Goal: Task Accomplishment & Management: Manage account settings

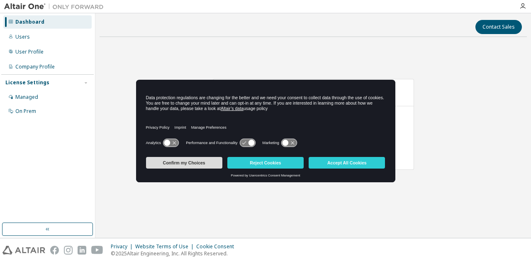
click at [220, 161] on button "Confirm my Choices" at bounding box center [184, 163] width 76 height 12
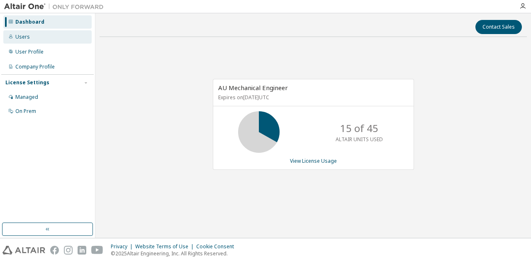
click at [44, 34] on div "Users" at bounding box center [47, 36] width 88 height 13
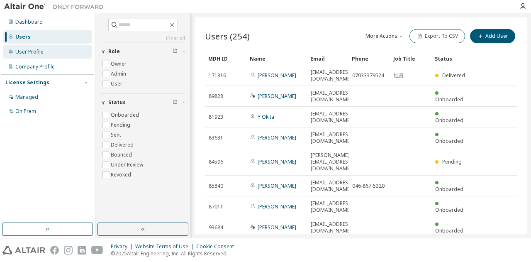
click at [27, 58] on div "User Profile" at bounding box center [47, 51] width 88 height 13
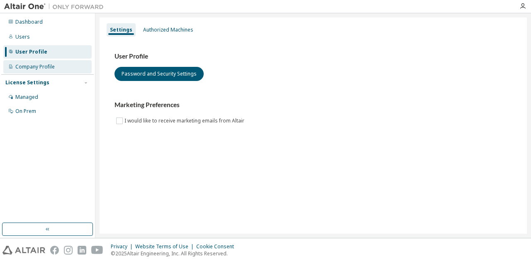
click at [27, 71] on div "Company Profile" at bounding box center [47, 66] width 88 height 13
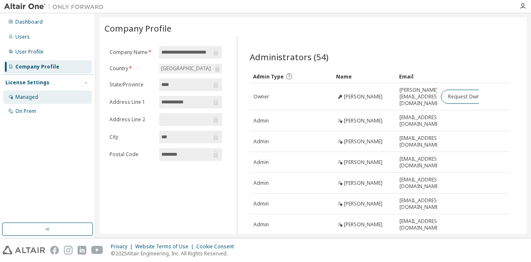
click at [33, 99] on div "Managed" at bounding box center [26, 97] width 23 height 7
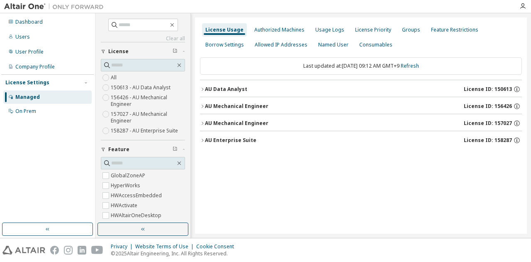
click at [213, 86] on div "AU Data Analyst" at bounding box center [226, 89] width 42 height 7
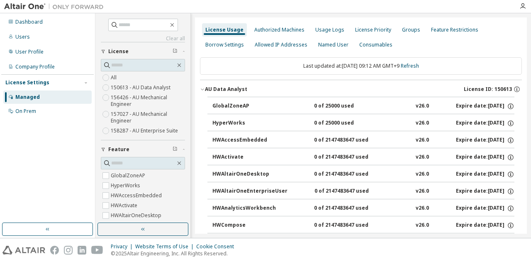
click at [213, 86] on div "AU Data Analyst" at bounding box center [226, 89] width 42 height 7
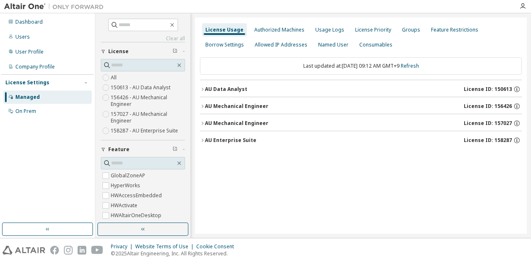
click at [212, 103] on div "AU Mechanical Engineer" at bounding box center [236, 106] width 63 height 7
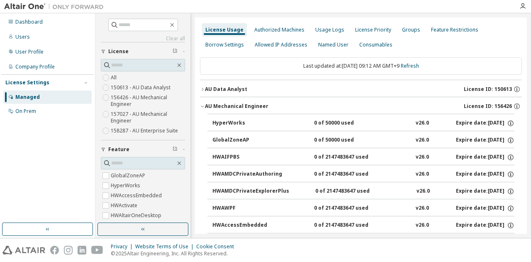
click at [212, 103] on div "AU Mechanical Engineer" at bounding box center [236, 106] width 63 height 7
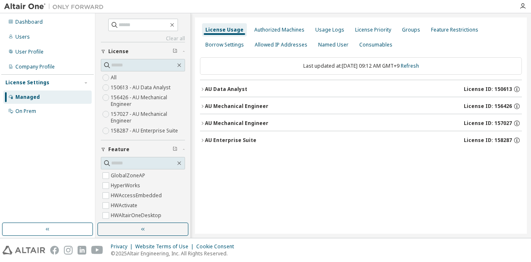
click at [212, 103] on div "AU Mechanical Engineer" at bounding box center [236, 106] width 63 height 7
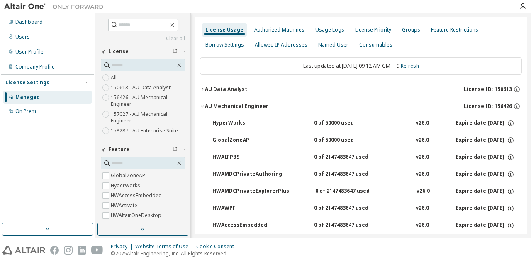
click at [212, 103] on div "AU Mechanical Engineer" at bounding box center [236, 106] width 63 height 7
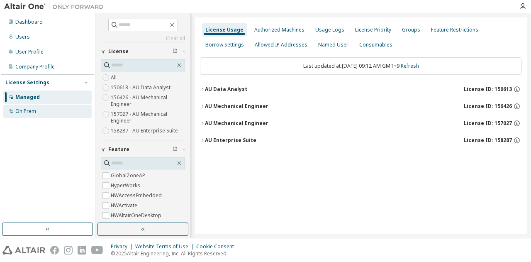
click at [77, 116] on div "On Prem" at bounding box center [47, 111] width 88 height 13
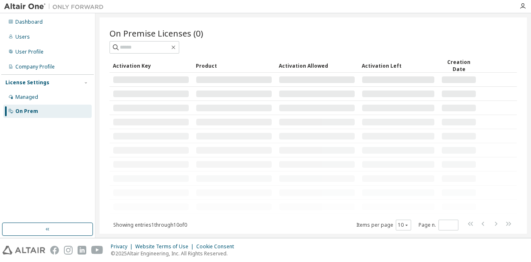
click at [77, 116] on div "On Prem" at bounding box center [47, 111] width 88 height 13
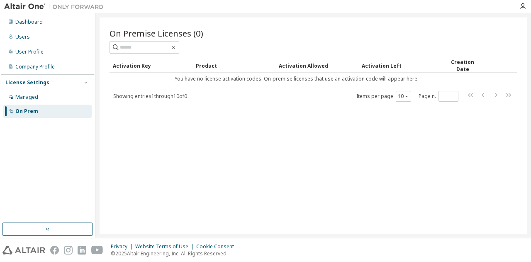
click at [64, 104] on div "Managed On Prem" at bounding box center [47, 103] width 93 height 27
click at [62, 97] on div "Managed" at bounding box center [47, 96] width 88 height 13
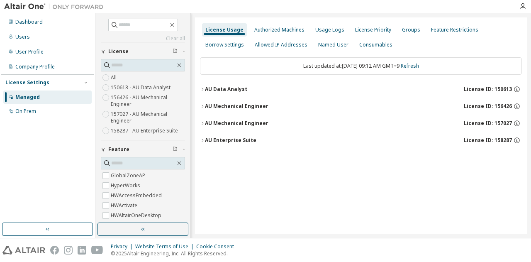
click at [195, 110] on div "License Usage Authorized Machines Usage Logs License Priority Groups Feature Re…" at bounding box center [361, 125] width 332 height 216
click at [219, 90] on div "AU Data Analyst" at bounding box center [226, 89] width 42 height 7
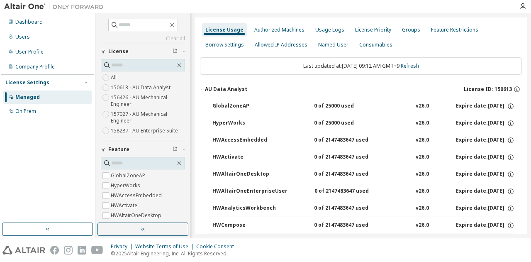
click at [223, 102] on div "GlobalZoneAP" at bounding box center [249, 105] width 75 height 7
click at [58, 64] on div "Company Profile" at bounding box center [47, 66] width 88 height 13
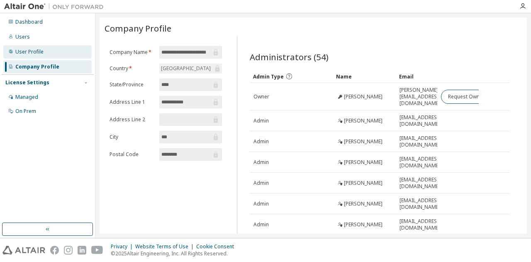
click at [56, 51] on div "User Profile" at bounding box center [47, 51] width 88 height 13
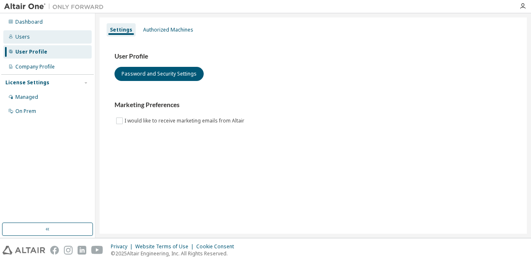
click at [56, 42] on div "Users" at bounding box center [47, 36] width 88 height 13
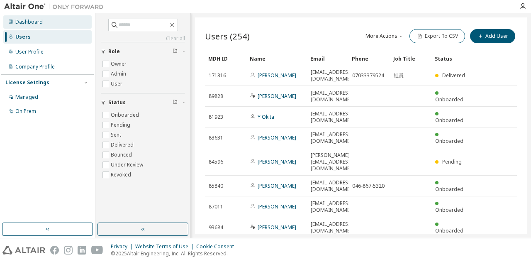
click at [37, 19] on div "Dashboard" at bounding box center [28, 22] width 27 height 7
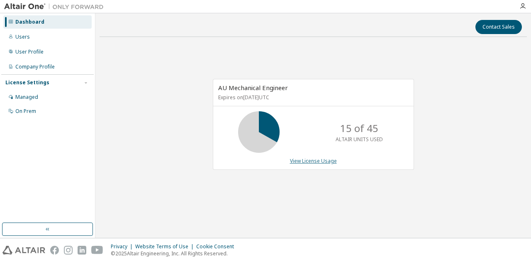
click at [309, 162] on link "View License Usage" at bounding box center [313, 160] width 47 height 7
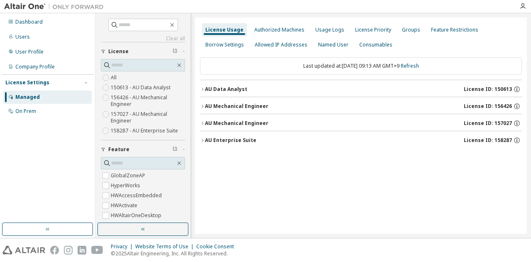
click at [237, 95] on button "AU Data Analyst License ID: 150613" at bounding box center [361, 89] width 322 height 18
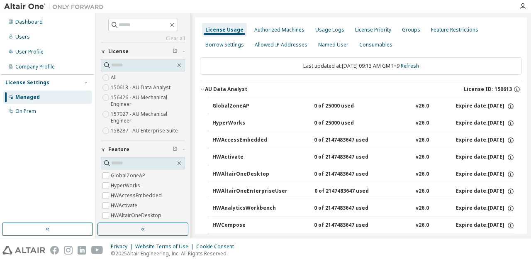
click at [237, 95] on button "AU Data Analyst License ID: 150613" at bounding box center [361, 89] width 322 height 18
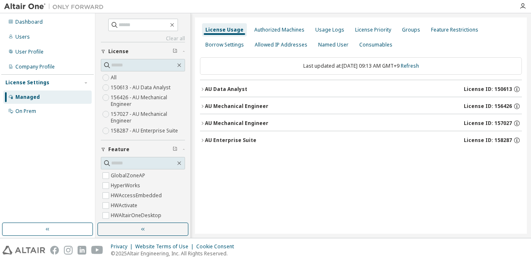
click at [233, 105] on div "AU Mechanical Engineer" at bounding box center [236, 106] width 63 height 7
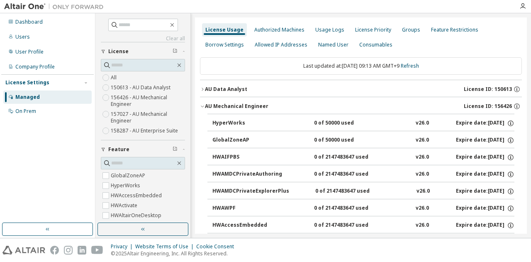
click at [247, 104] on div "AU Mechanical Engineer" at bounding box center [236, 106] width 63 height 7
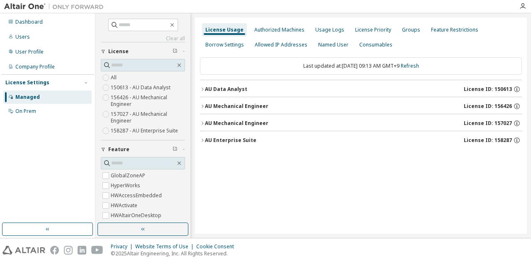
click at [234, 126] on div "AU Mechanical Engineer" at bounding box center [236, 123] width 63 height 7
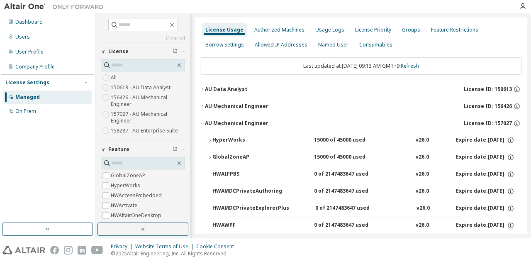
click at [234, 126] on div "AU Mechanical Engineer" at bounding box center [236, 123] width 63 height 7
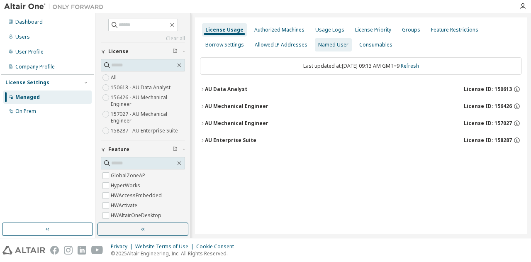
click at [326, 41] on div "Named User" at bounding box center [333, 44] width 30 height 7
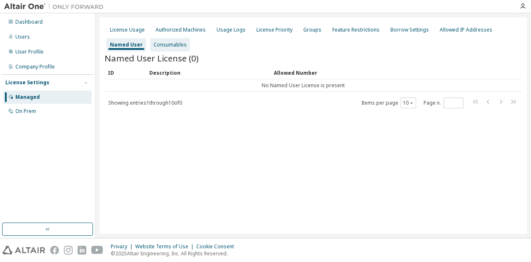
click at [176, 47] on div "Consumables" at bounding box center [170, 44] width 33 height 7
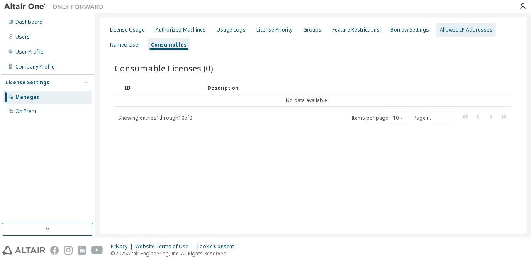
click at [441, 31] on div "Allowed IP Addresses" at bounding box center [466, 30] width 53 height 7
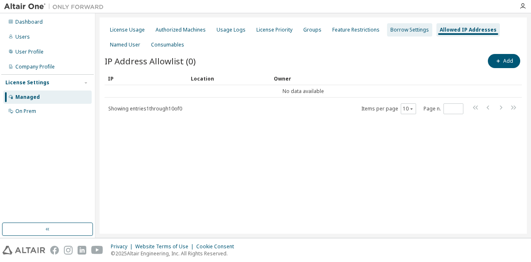
click at [395, 29] on div "Borrow Settings" at bounding box center [409, 30] width 39 height 7
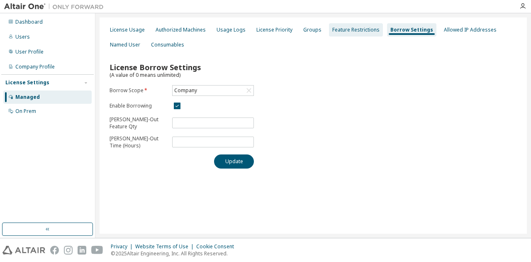
click at [363, 35] on div "Feature Restrictions" at bounding box center [356, 29] width 54 height 13
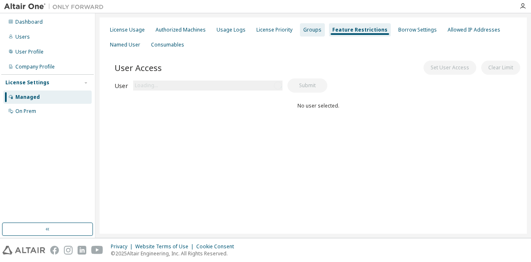
click at [302, 34] on div "Groups" at bounding box center [312, 29] width 25 height 13
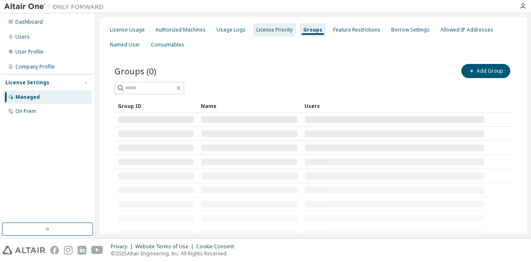
click at [261, 34] on div "License Priority" at bounding box center [274, 29] width 43 height 13
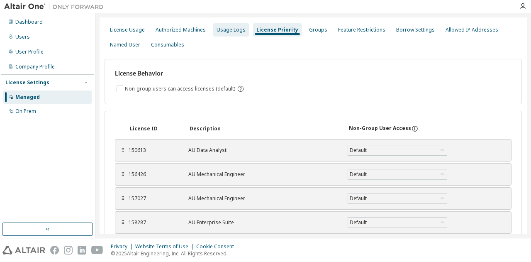
click at [223, 27] on div "Usage Logs" at bounding box center [231, 30] width 29 height 7
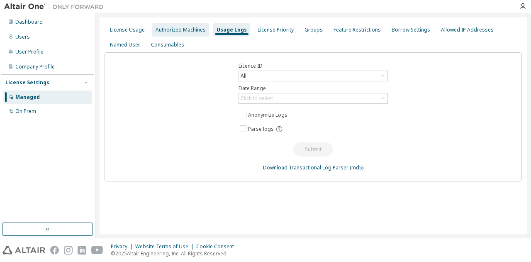
click at [188, 30] on div "Authorized Machines" at bounding box center [181, 30] width 50 height 7
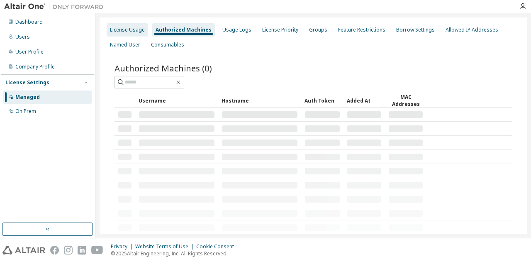
click at [140, 25] on div "License Usage" at bounding box center [127, 29] width 41 height 13
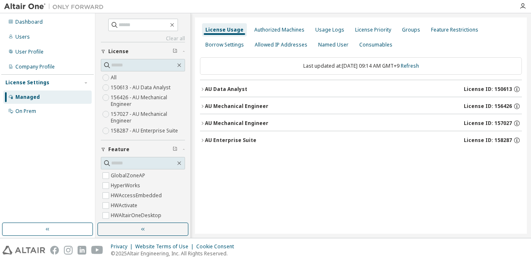
click at [228, 90] on div "AU Data Analyst" at bounding box center [226, 89] width 42 height 7
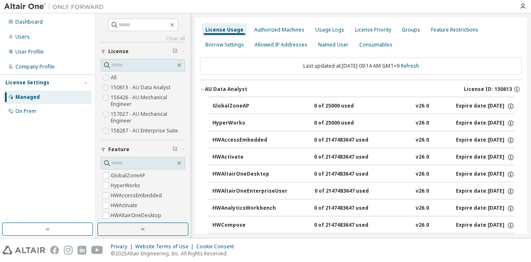
click at [229, 105] on div "GlobalZoneAP" at bounding box center [249, 105] width 75 height 7
click at [228, 94] on button "AU Data Analyst License ID: 150613" at bounding box center [361, 89] width 322 height 18
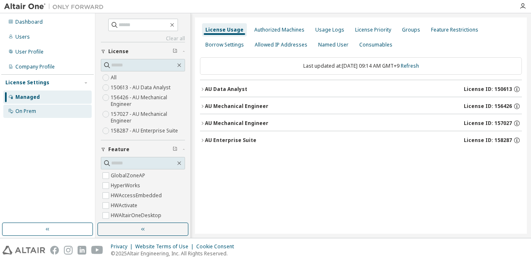
click at [51, 110] on div "On Prem" at bounding box center [47, 111] width 88 height 13
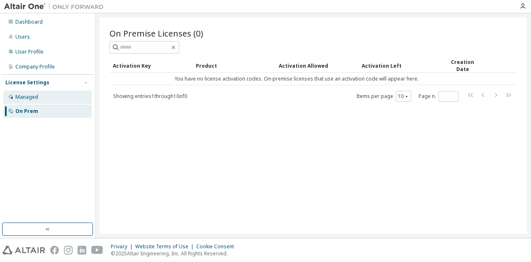
click at [51, 93] on div "Managed" at bounding box center [47, 96] width 88 height 13
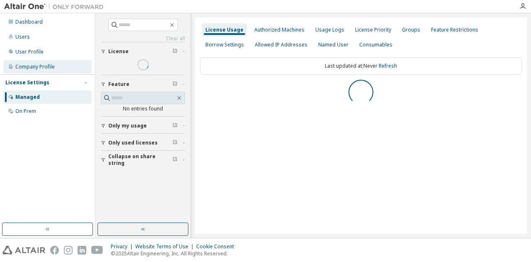
click at [42, 66] on div "Company Profile" at bounding box center [34, 66] width 39 height 7
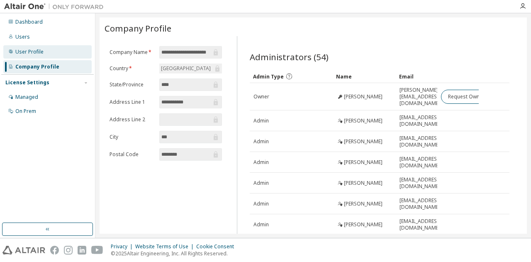
click at [44, 54] on div "User Profile" at bounding box center [47, 51] width 88 height 13
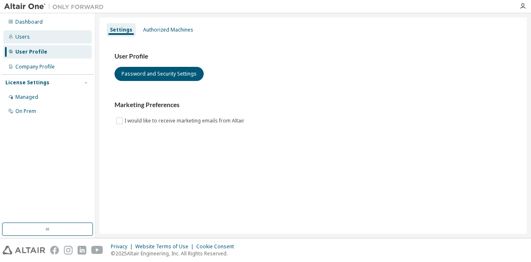
click at [41, 36] on div "Users" at bounding box center [47, 36] width 88 height 13
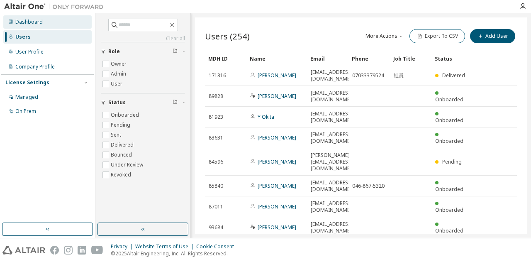
click at [37, 25] on div "Dashboard" at bounding box center [28, 22] width 27 height 7
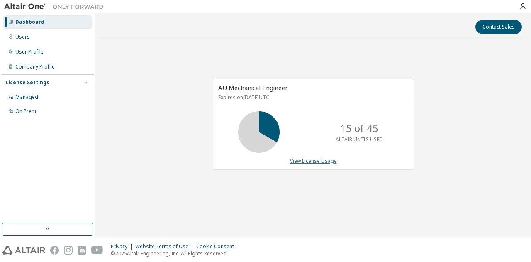
click at [308, 161] on link "View License Usage" at bounding box center [313, 160] width 47 height 7
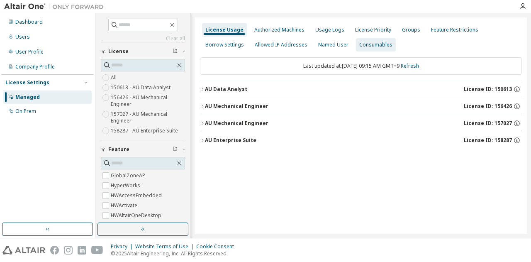
click at [367, 49] on div "Consumables" at bounding box center [376, 44] width 40 height 13
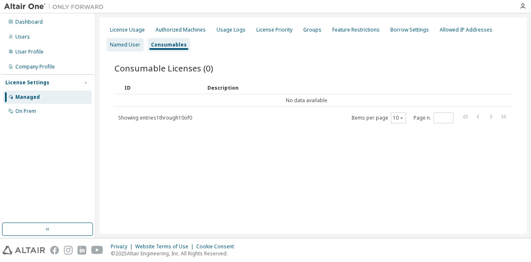
click at [133, 44] on div "Named User" at bounding box center [125, 44] width 30 height 7
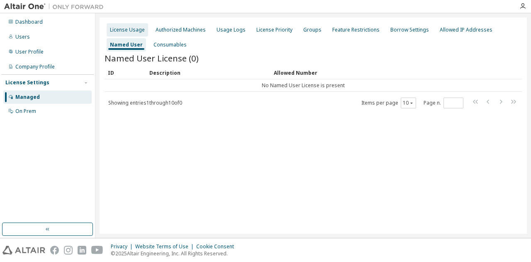
click at [133, 29] on div "License Usage" at bounding box center [127, 30] width 35 height 7
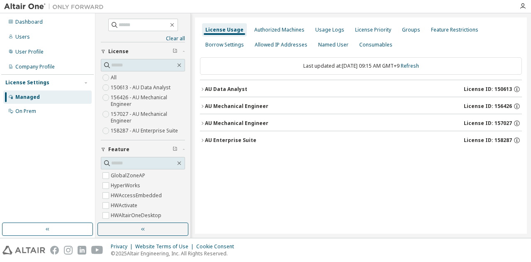
click at [216, 88] on div "AU Data Analyst" at bounding box center [226, 89] width 42 height 7
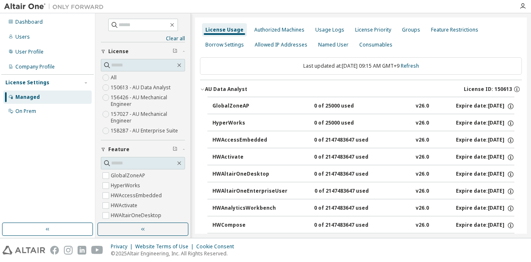
click at [216, 88] on div "AU Data Analyst" at bounding box center [226, 89] width 42 height 7
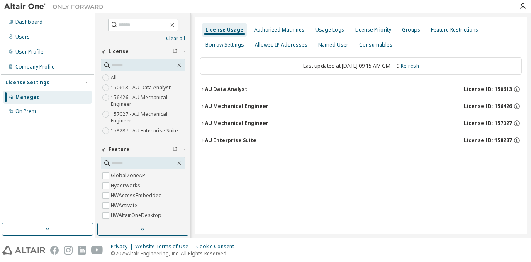
scroll to position [90, 0]
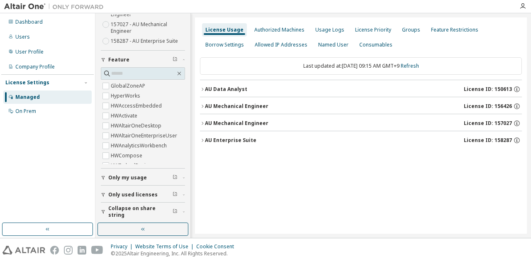
click at [129, 177] on span "Only my usage" at bounding box center [127, 177] width 39 height 7
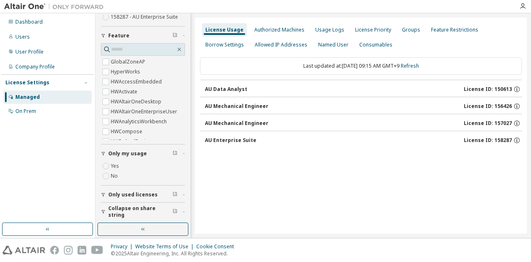
click at [122, 150] on span "Only my usage" at bounding box center [127, 153] width 39 height 7
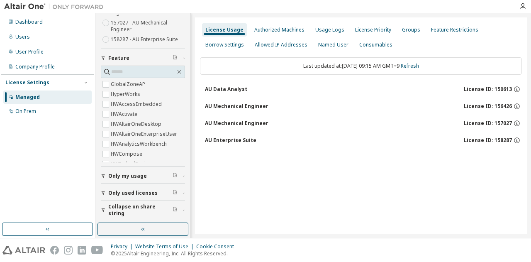
scroll to position [90, 0]
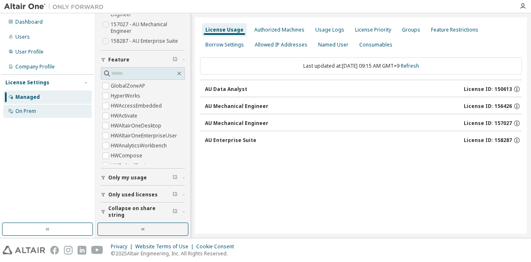
click at [45, 115] on div "On Prem" at bounding box center [47, 111] width 88 height 13
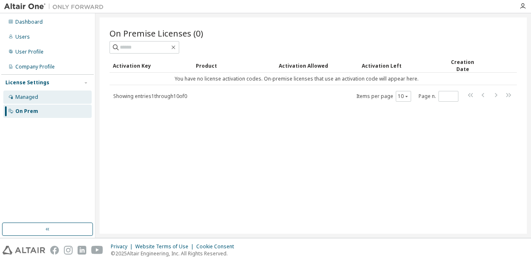
click at [41, 100] on div "Managed" at bounding box center [47, 96] width 88 height 13
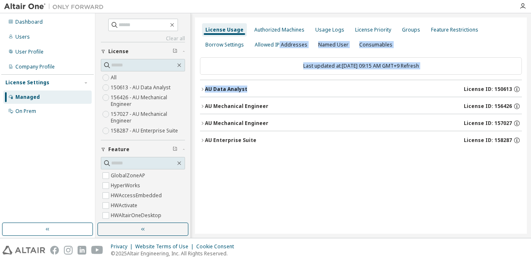
drag, startPoint x: 277, startPoint y: 47, endPoint x: 295, endPoint y: 82, distance: 39.5
click at [295, 82] on div "License Usage Authorized Machines Usage Logs License Priority Groups Feature Re…" at bounding box center [361, 125] width 332 height 216
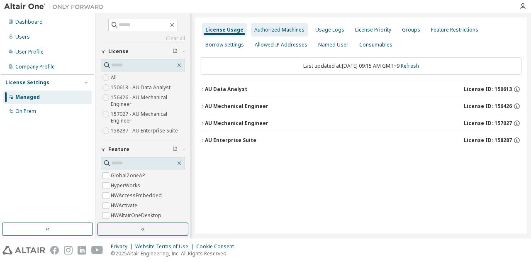
click at [256, 32] on div "Authorized Machines" at bounding box center [279, 30] width 50 height 7
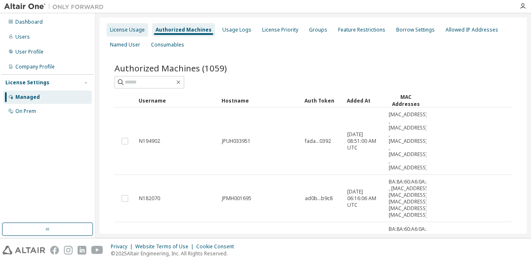
click at [134, 33] on div "License Usage" at bounding box center [127, 30] width 35 height 7
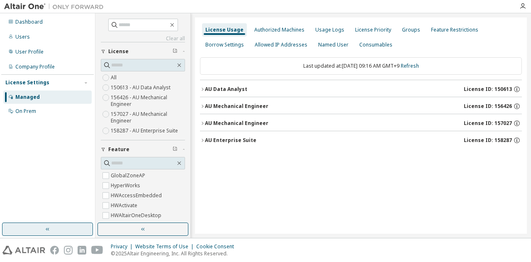
click at [3, 232] on button "button" at bounding box center [47, 228] width 91 height 13
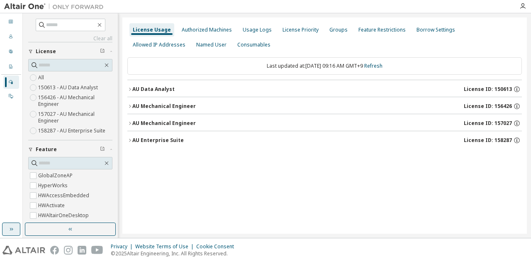
click at [3, 231] on button "button" at bounding box center [11, 228] width 18 height 13
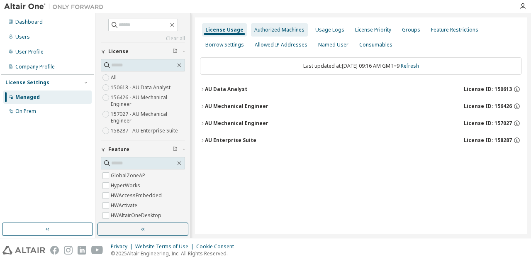
click at [295, 36] on div "Authorized Machines" at bounding box center [279, 29] width 57 height 13
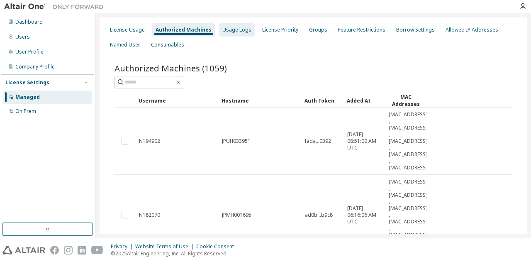
click at [235, 29] on div "Usage Logs" at bounding box center [236, 30] width 29 height 7
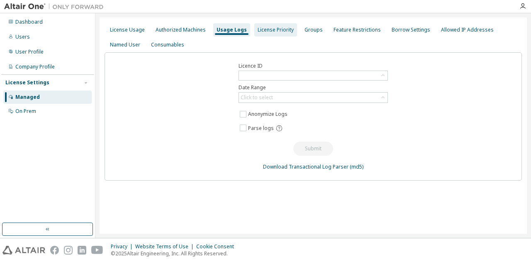
click at [275, 32] on div "License Priority" at bounding box center [276, 30] width 36 height 7
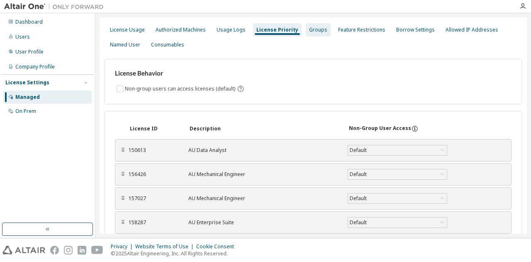
click at [318, 31] on div "Groups" at bounding box center [318, 30] width 18 height 7
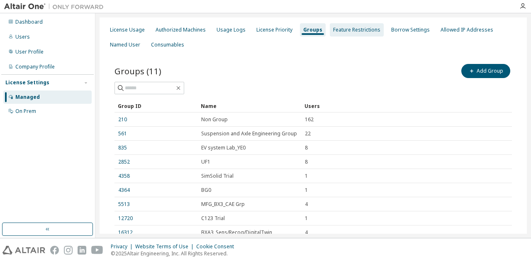
click at [339, 31] on div "Feature Restrictions" at bounding box center [356, 30] width 47 height 7
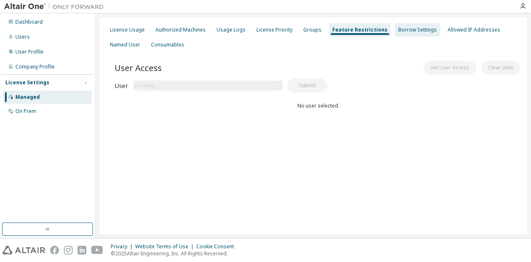
click at [418, 28] on div "Borrow Settings" at bounding box center [417, 30] width 39 height 7
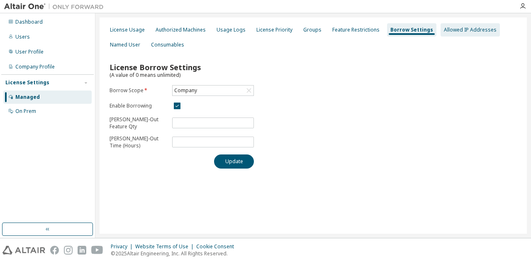
click at [452, 29] on div "Allowed IP Addresses" at bounding box center [470, 30] width 53 height 7
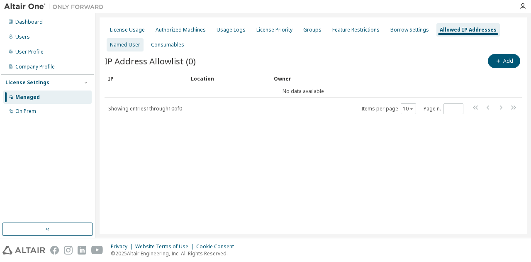
click at [114, 47] on div "Named User" at bounding box center [125, 44] width 30 height 7
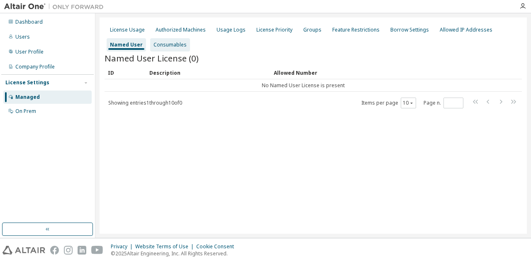
click at [159, 47] on div "Consumables" at bounding box center [170, 44] width 33 height 7
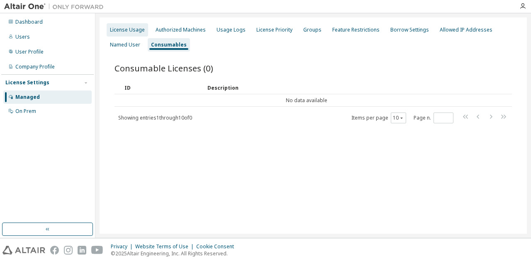
click at [143, 29] on div "License Usage" at bounding box center [127, 30] width 35 height 7
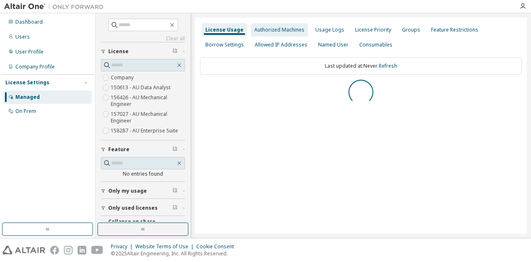
click at [284, 35] on div "Authorized Machines" at bounding box center [279, 29] width 57 height 13
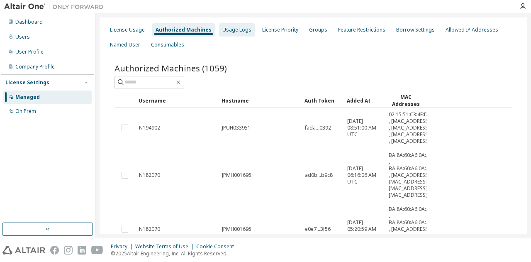
click at [239, 34] on div "Usage Logs" at bounding box center [237, 29] width 36 height 13
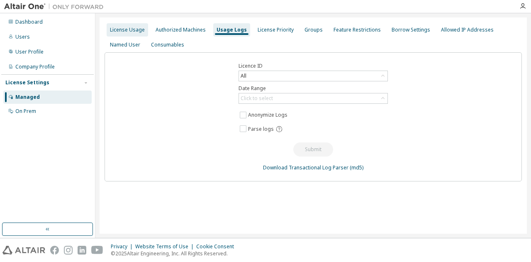
click at [128, 31] on div "License Usage" at bounding box center [127, 30] width 35 height 7
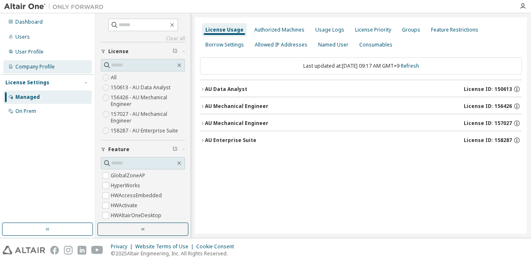
click at [49, 62] on div "Company Profile" at bounding box center [47, 66] width 88 height 13
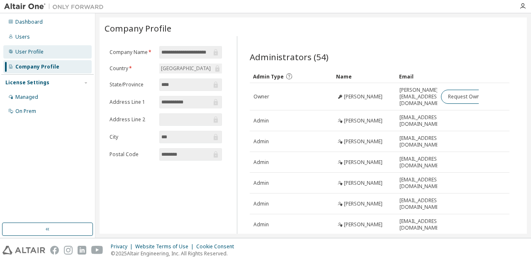
click at [49, 51] on div "User Profile" at bounding box center [47, 51] width 88 height 13
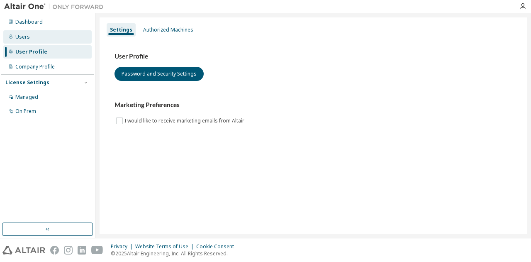
click at [51, 39] on div "Users" at bounding box center [47, 36] width 88 height 13
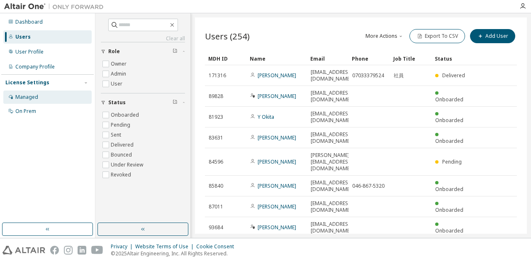
click at [42, 97] on div "Managed" at bounding box center [47, 96] width 88 height 13
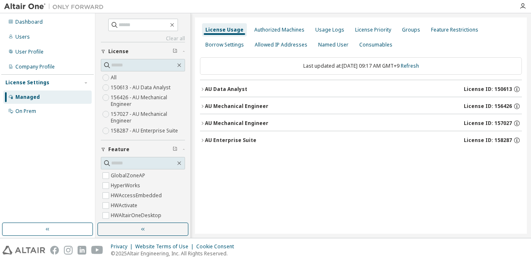
click at [240, 107] on div "AU Mechanical Engineer" at bounding box center [236, 106] width 63 height 7
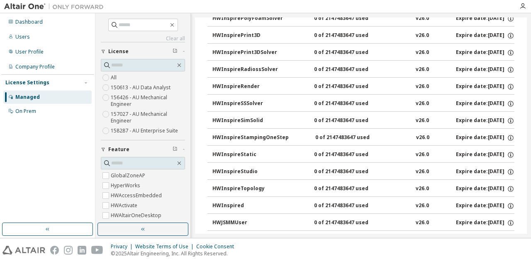
scroll to position [2282, 0]
click at [250, 117] on div "HWInspireSimSolid" at bounding box center [249, 120] width 75 height 7
click at [252, 100] on div "HWInspireSSSolver" at bounding box center [249, 103] width 75 height 7
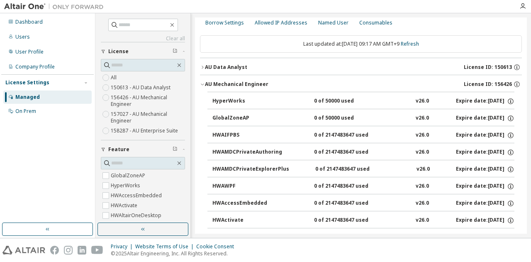
scroll to position [0, 0]
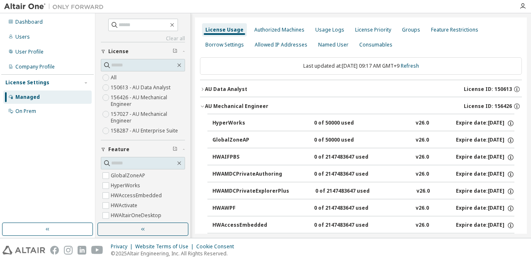
click at [242, 101] on button "AU Mechanical Engineer License ID: 156426" at bounding box center [361, 106] width 322 height 18
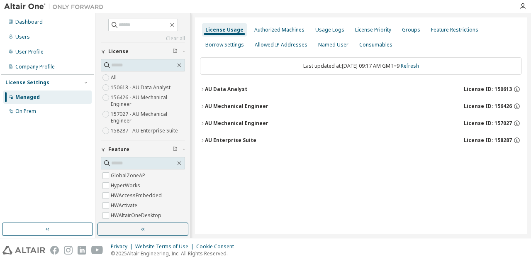
click at [242, 84] on button "AU Data Analyst License ID: 150613" at bounding box center [361, 89] width 322 height 18
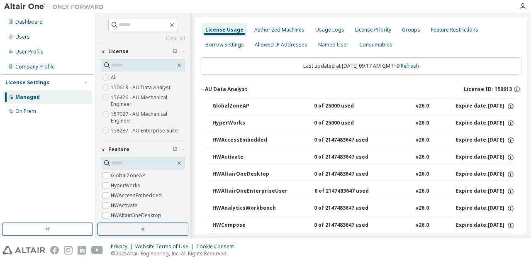
click at [239, 87] on div "AU Data Analyst" at bounding box center [226, 89] width 42 height 7
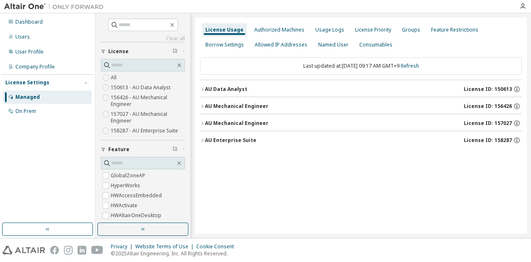
click at [507, 87] on span "License ID: 150613" at bounding box center [488, 89] width 48 height 7
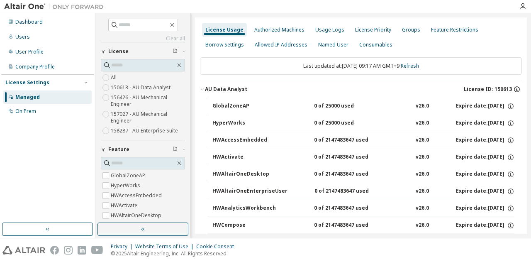
click at [513, 88] on icon "button" at bounding box center [516, 88] width 7 height 7
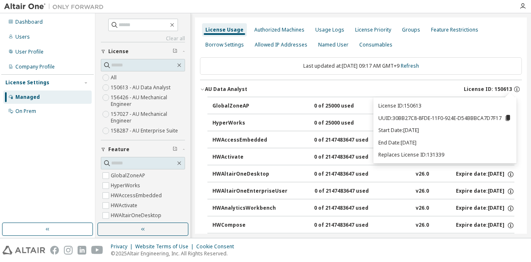
click at [489, 88] on span "License ID: 150613" at bounding box center [488, 89] width 48 height 7
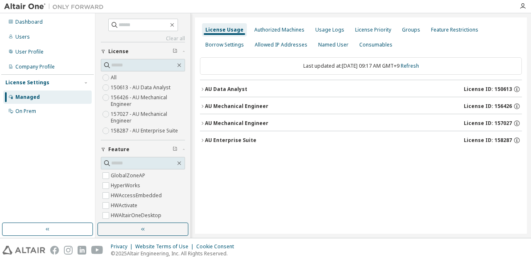
click at [263, 123] on div "AU Mechanical Engineer" at bounding box center [236, 123] width 63 height 7
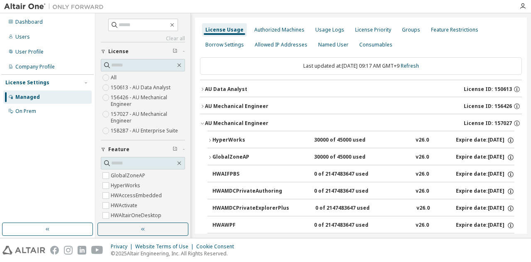
click at [229, 140] on div "HyperWorks" at bounding box center [249, 140] width 75 height 7
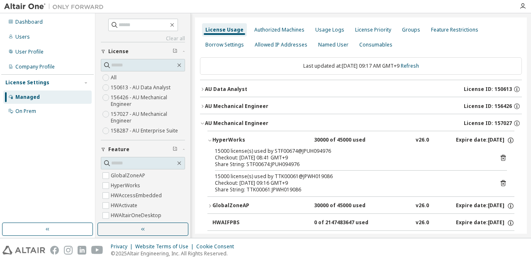
click at [229, 137] on div "HyperWorks" at bounding box center [249, 140] width 75 height 7
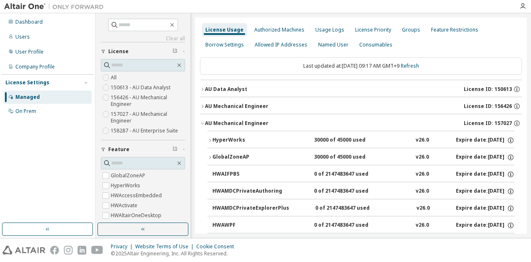
click at [231, 126] on div "AU Mechanical Engineer License ID: 157027" at bounding box center [363, 122] width 317 height 7
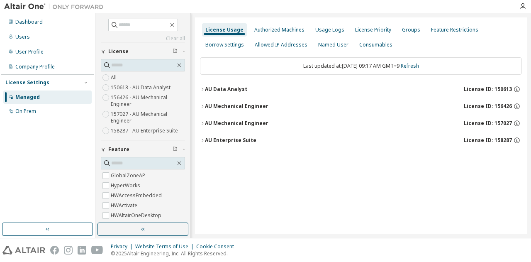
click at [230, 139] on div "AU Enterprise Suite" at bounding box center [230, 140] width 51 height 7
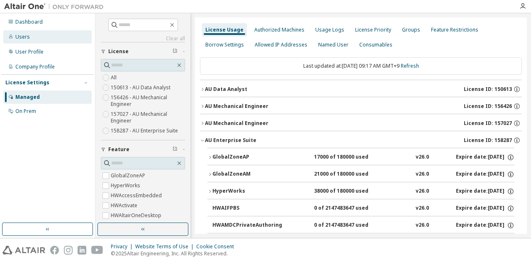
click at [42, 39] on div "Users" at bounding box center [47, 36] width 88 height 13
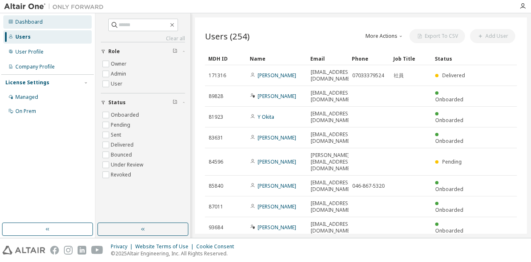
click at [45, 21] on div "Dashboard" at bounding box center [47, 21] width 88 height 13
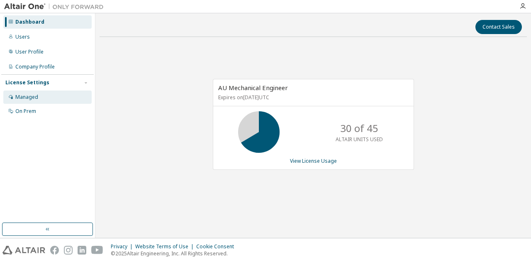
click at [30, 98] on div "Managed" at bounding box center [26, 97] width 23 height 7
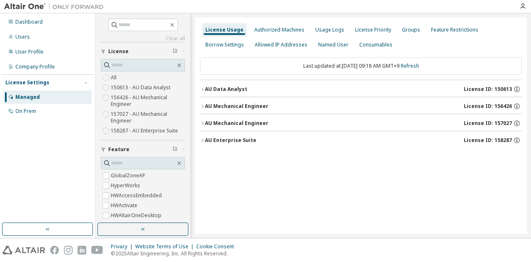
click at [223, 121] on div "AU Mechanical Engineer" at bounding box center [236, 123] width 63 height 7
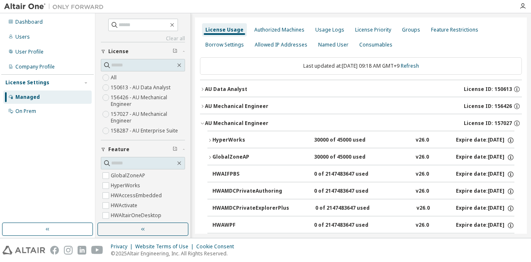
click at [225, 135] on button "HyperWorks 30000 of 45000 used v26.0 Expire date: 2026-04-01" at bounding box center [360, 140] width 307 height 18
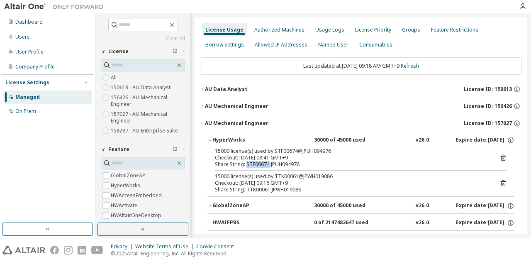
drag, startPoint x: 246, startPoint y: 163, endPoint x: 268, endPoint y: 163, distance: 21.6
click at [268, 163] on div "Share String: STF00674:JPUH094976" at bounding box center [351, 164] width 272 height 7
copy div "STF00674"
